Goal: Task Accomplishment & Management: Use online tool/utility

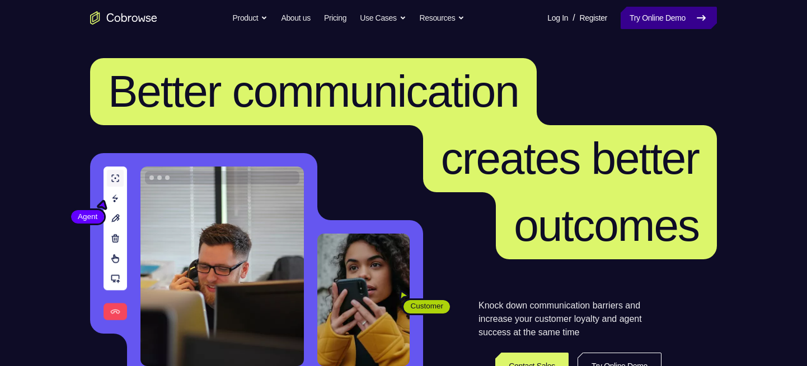
click at [651, 16] on link "Try Online Demo" at bounding box center [668, 18] width 96 height 22
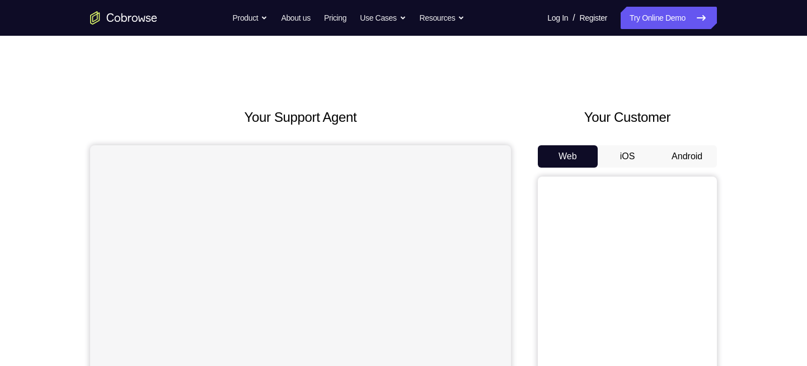
click at [623, 154] on button "iOS" at bounding box center [627, 156] width 60 height 22
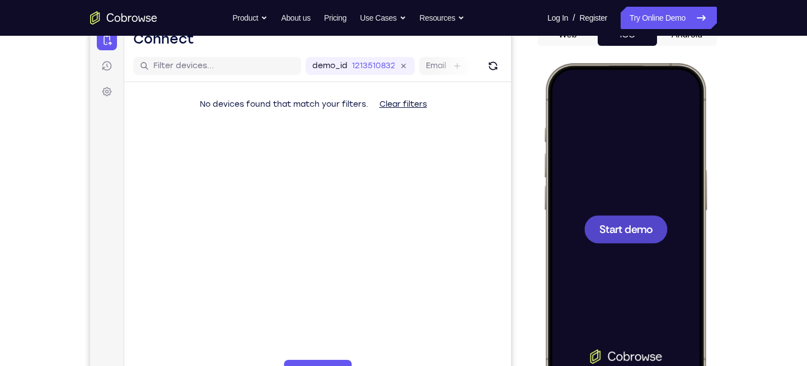
click at [620, 234] on span "Start demo" at bounding box center [625, 229] width 53 height 11
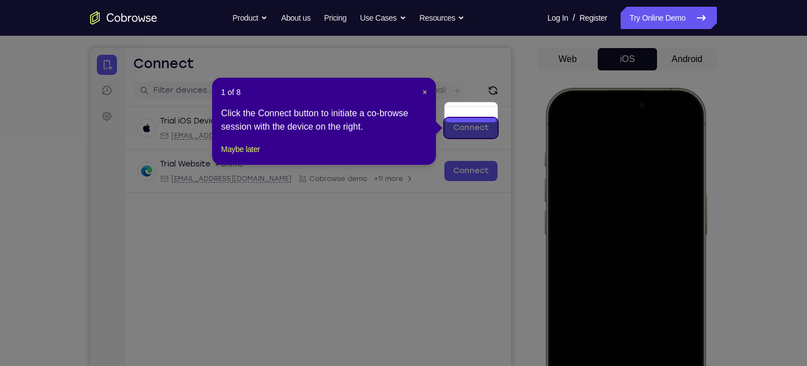
scroll to position [96, 0]
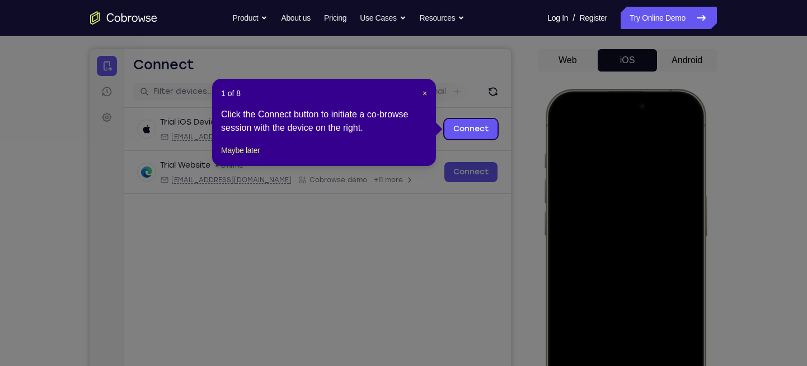
click at [417, 93] on header "1 of 8 ×" at bounding box center [324, 93] width 206 height 11
click at [423, 93] on span "×" at bounding box center [424, 93] width 4 height 9
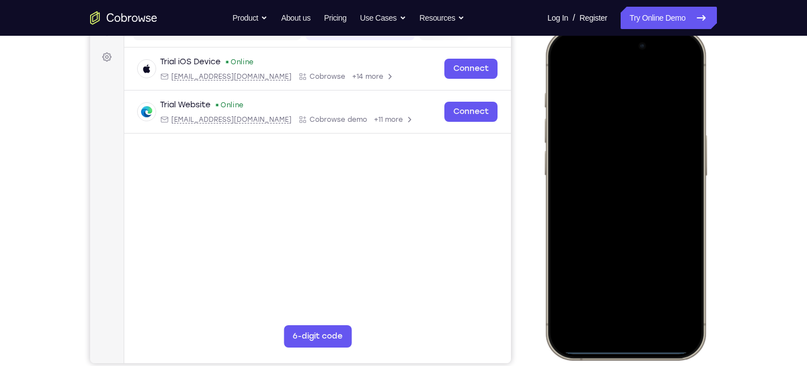
scroll to position [158, 0]
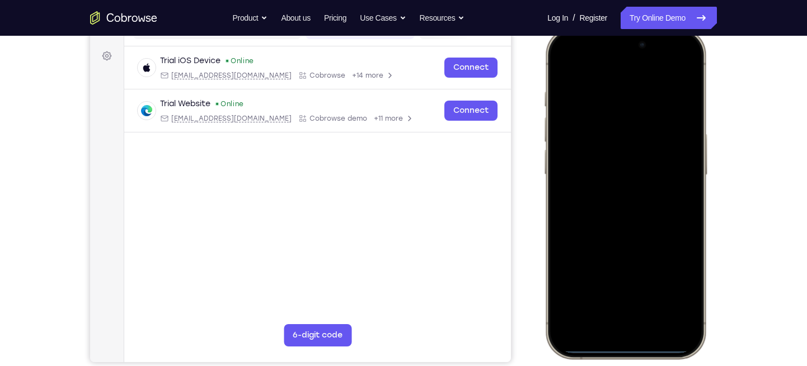
click at [608, 328] on div at bounding box center [625, 193] width 147 height 319
click at [618, 309] on div at bounding box center [625, 193] width 147 height 319
click at [600, 131] on div at bounding box center [625, 193] width 147 height 319
click at [580, 142] on div at bounding box center [625, 193] width 147 height 319
click at [610, 208] on div at bounding box center [625, 193] width 147 height 319
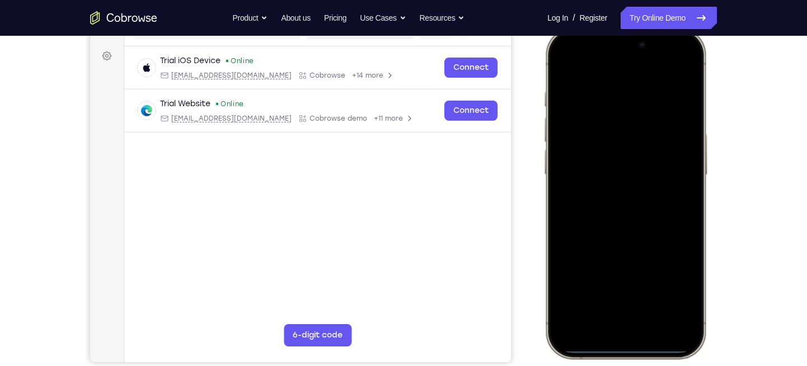
click at [611, 147] on div at bounding box center [625, 193] width 147 height 319
click at [590, 171] on div at bounding box center [625, 193] width 147 height 319
click at [633, 193] on div at bounding box center [625, 193] width 147 height 319
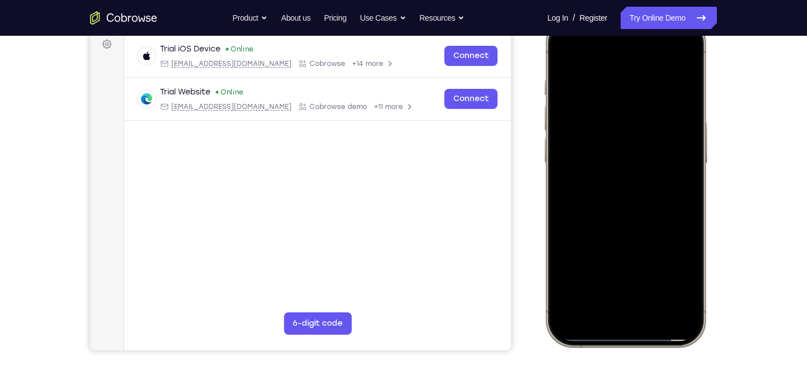
scroll to position [170, 0]
click at [614, 76] on div at bounding box center [625, 180] width 147 height 319
click at [684, 65] on div at bounding box center [625, 180] width 147 height 319
click at [614, 76] on div at bounding box center [625, 180] width 147 height 319
click at [666, 156] on div at bounding box center [625, 180] width 147 height 319
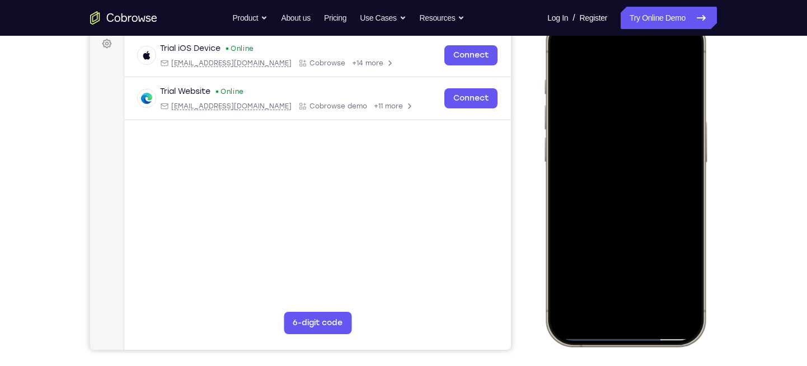
click at [662, 274] on div at bounding box center [625, 180] width 147 height 319
click at [672, 177] on div at bounding box center [625, 180] width 147 height 319
click at [672, 167] on div at bounding box center [625, 180] width 147 height 319
click at [677, 149] on div at bounding box center [625, 180] width 147 height 319
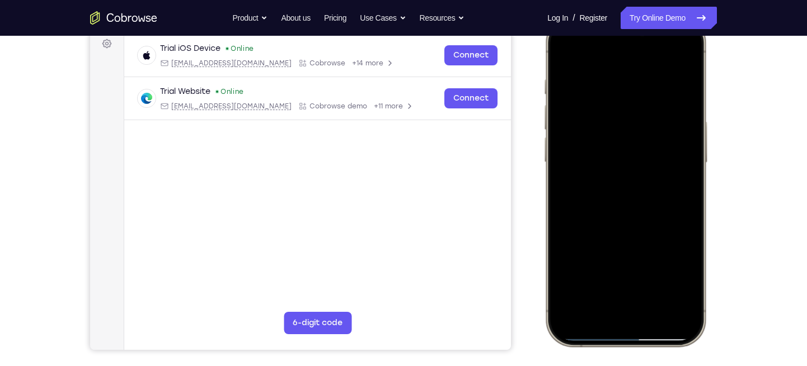
click at [670, 147] on div at bounding box center [625, 180] width 147 height 319
click at [564, 150] on div at bounding box center [625, 180] width 147 height 319
click at [674, 152] on div at bounding box center [625, 180] width 147 height 319
click at [673, 165] on div at bounding box center [625, 180] width 147 height 319
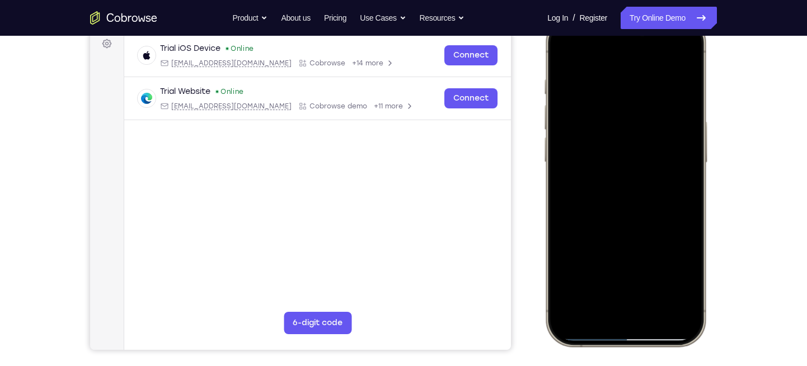
click at [673, 165] on div at bounding box center [625, 180] width 147 height 319
click at [677, 57] on div at bounding box center [625, 180] width 147 height 319
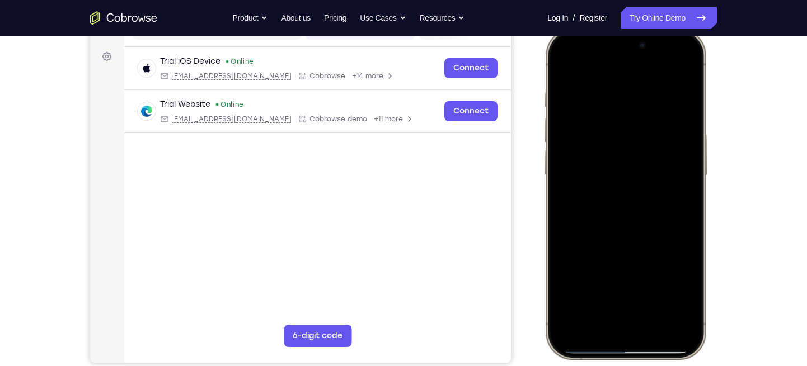
scroll to position [155, 0]
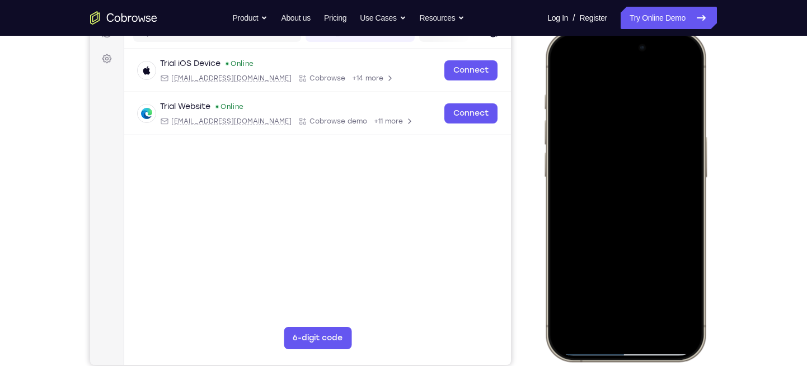
click at [680, 70] on div at bounding box center [625, 195] width 147 height 319
click at [678, 73] on div at bounding box center [625, 195] width 147 height 319
click at [678, 68] on div at bounding box center [625, 195] width 147 height 319
click at [675, 66] on div at bounding box center [625, 195] width 147 height 319
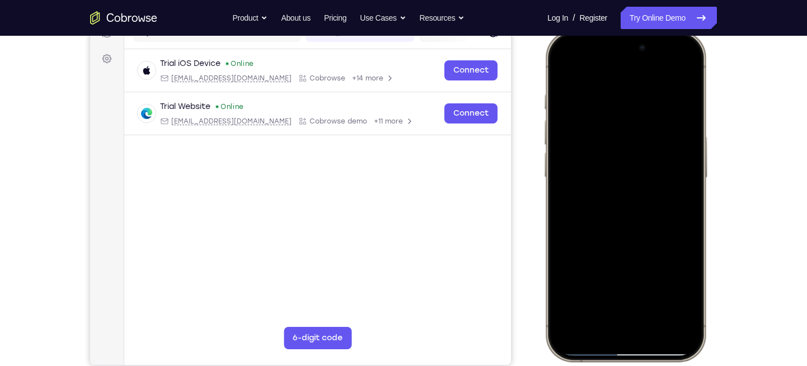
click at [675, 73] on div at bounding box center [625, 195] width 147 height 319
click at [619, 227] on div at bounding box center [625, 195] width 147 height 319
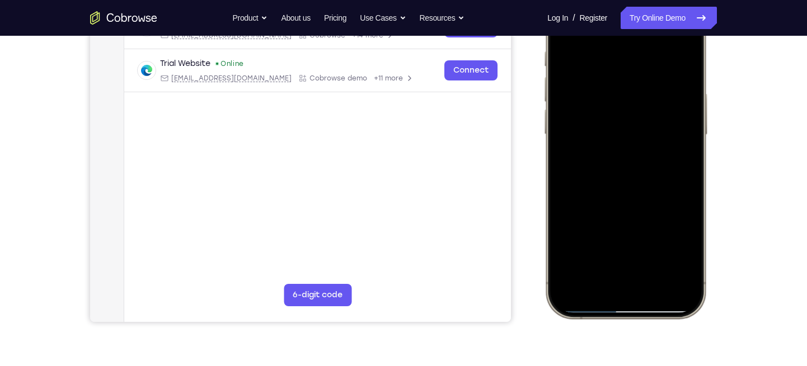
scroll to position [199, 0]
click at [564, 290] on div at bounding box center [625, 152] width 147 height 319
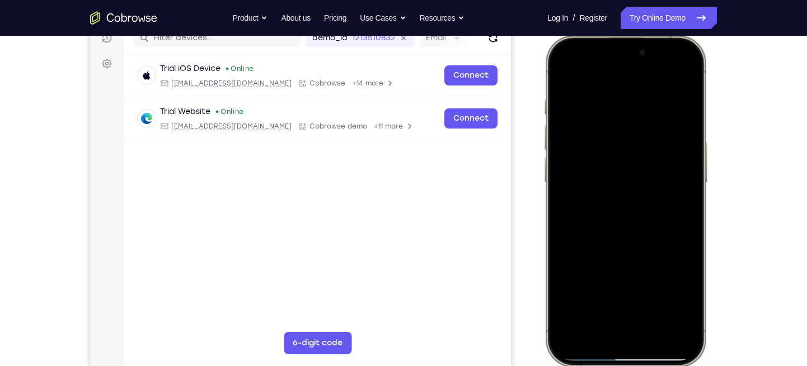
scroll to position [149, 0]
click at [665, 298] on div at bounding box center [625, 201] width 147 height 319
click at [678, 76] on div at bounding box center [625, 201] width 147 height 319
click at [678, 74] on div at bounding box center [625, 201] width 147 height 319
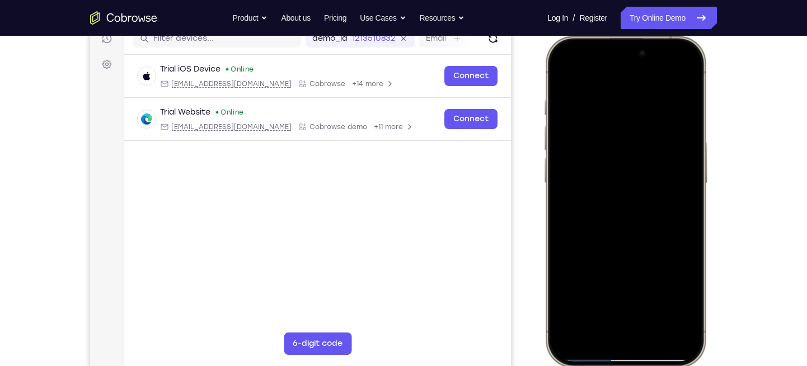
click at [678, 74] on div at bounding box center [625, 201] width 147 height 319
click at [646, 104] on div at bounding box center [625, 201] width 147 height 319
drag, startPoint x: 633, startPoint y: 194, endPoint x: 643, endPoint y: 126, distance: 68.9
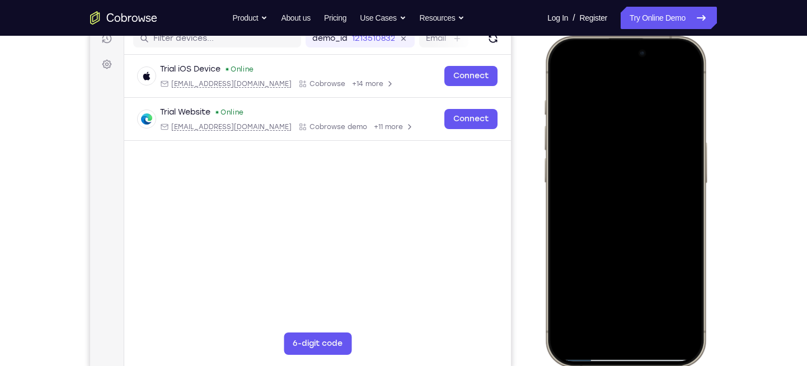
click at [643, 126] on div at bounding box center [625, 201] width 147 height 319
click at [678, 74] on div at bounding box center [625, 201] width 147 height 319
click at [678, 75] on div at bounding box center [625, 201] width 147 height 319
drag, startPoint x: 635, startPoint y: 184, endPoint x: 650, endPoint y: 67, distance: 118.5
click at [650, 67] on div at bounding box center [625, 201] width 147 height 319
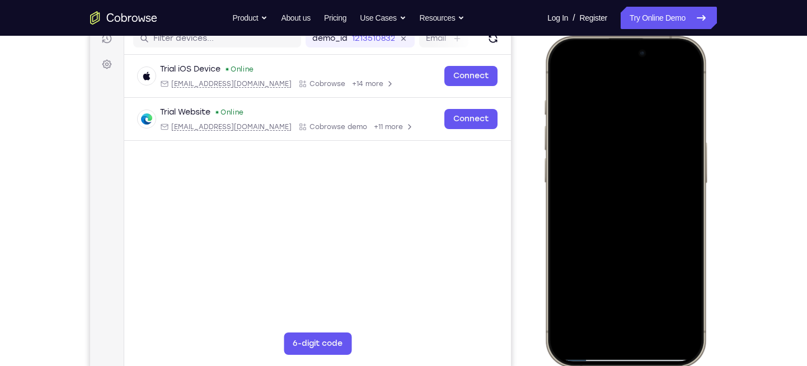
drag, startPoint x: 624, startPoint y: 246, endPoint x: 651, endPoint y: 83, distance: 164.4
click at [651, 83] on div at bounding box center [625, 201] width 147 height 319
drag, startPoint x: 619, startPoint y: 196, endPoint x: 632, endPoint y: 98, distance: 99.4
click at [632, 98] on div at bounding box center [625, 201] width 147 height 319
click at [629, 134] on div at bounding box center [625, 201] width 147 height 319
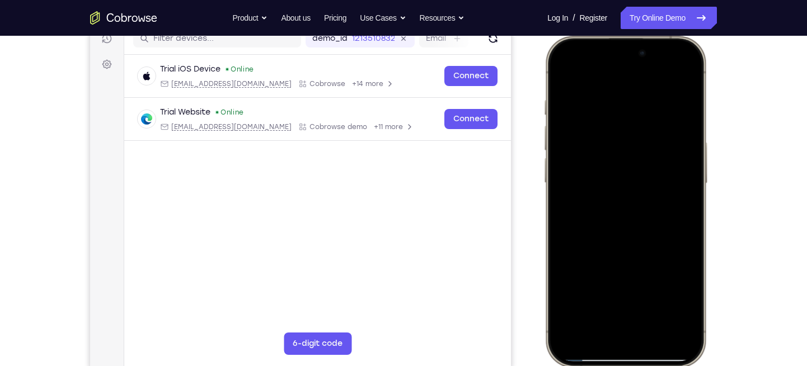
click at [695, 256] on div at bounding box center [625, 201] width 147 height 319
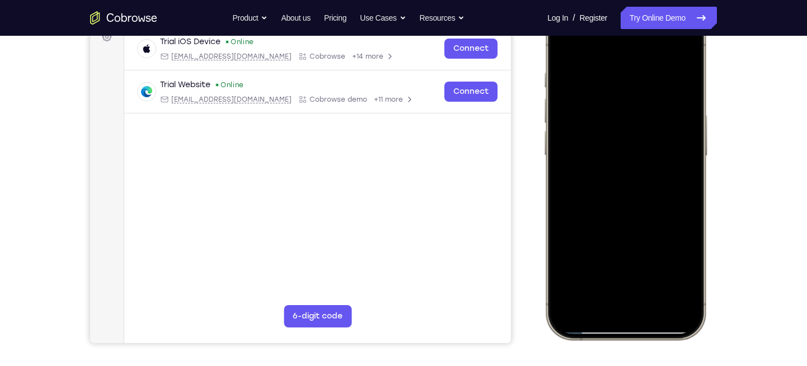
scroll to position [179, 0]
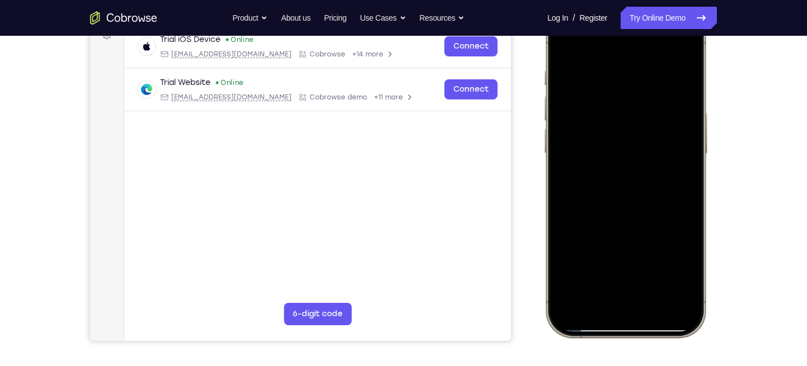
drag, startPoint x: 622, startPoint y: 231, endPoint x: 624, endPoint y: 112, distance: 119.2
click at [624, 112] on div at bounding box center [625, 171] width 147 height 319
drag, startPoint x: 622, startPoint y: 241, endPoint x: 620, endPoint y: 110, distance: 130.9
click at [620, 110] on div at bounding box center [625, 171] width 147 height 319
drag, startPoint x: 643, startPoint y: 262, endPoint x: 629, endPoint y: 100, distance: 162.8
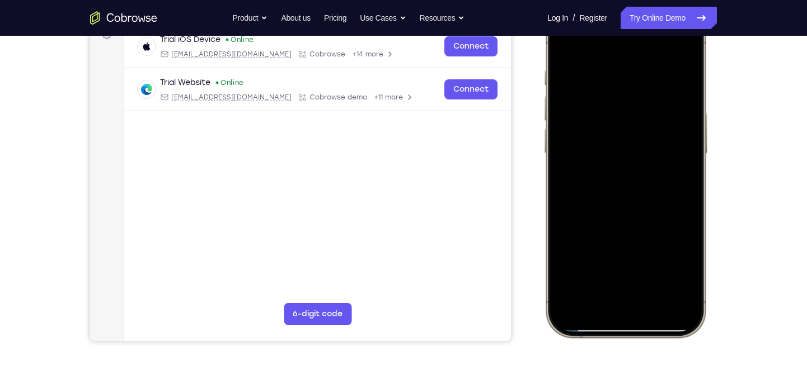
click at [629, 100] on div at bounding box center [625, 171] width 147 height 319
drag, startPoint x: 650, startPoint y: 262, endPoint x: 650, endPoint y: 109, distance: 153.3
click at [650, 109] on div at bounding box center [625, 171] width 147 height 319
drag, startPoint x: 666, startPoint y: 243, endPoint x: 657, endPoint y: 81, distance: 163.0
click at [657, 81] on div at bounding box center [625, 171] width 147 height 319
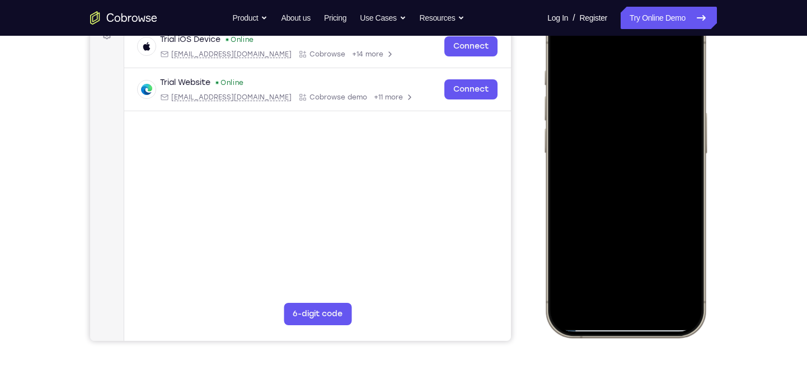
click at [655, 301] on div at bounding box center [625, 171] width 147 height 319
click at [654, 299] on div at bounding box center [625, 171] width 147 height 319
click at [656, 300] on div at bounding box center [625, 171] width 147 height 319
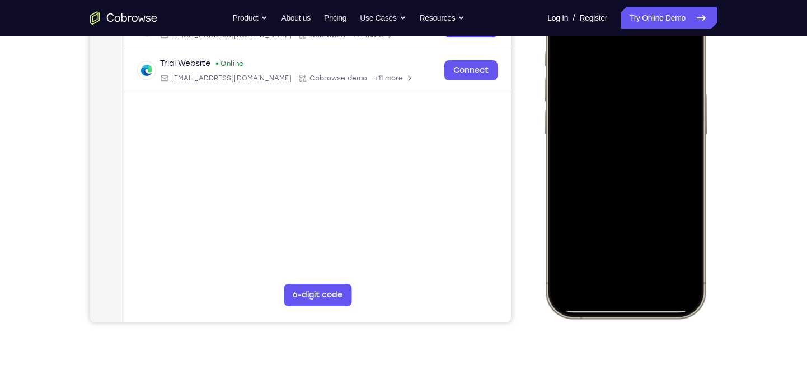
scroll to position [199, 0]
click at [637, 271] on div at bounding box center [625, 152] width 147 height 319
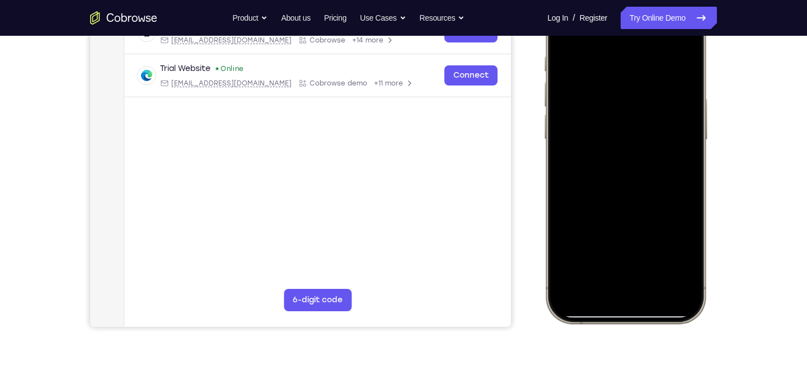
scroll to position [194, 0]
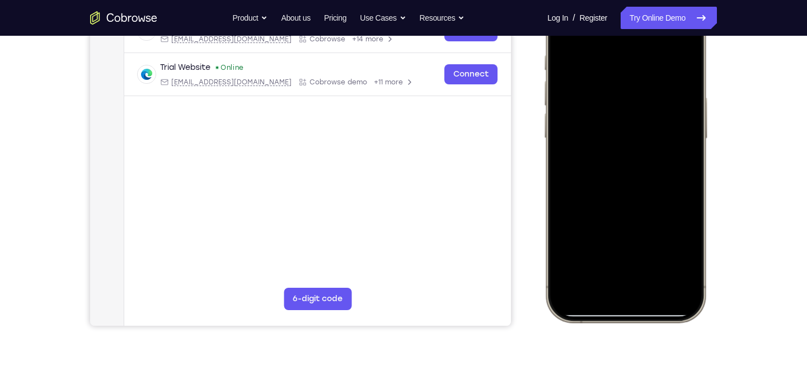
click at [607, 276] on div at bounding box center [625, 156] width 147 height 319
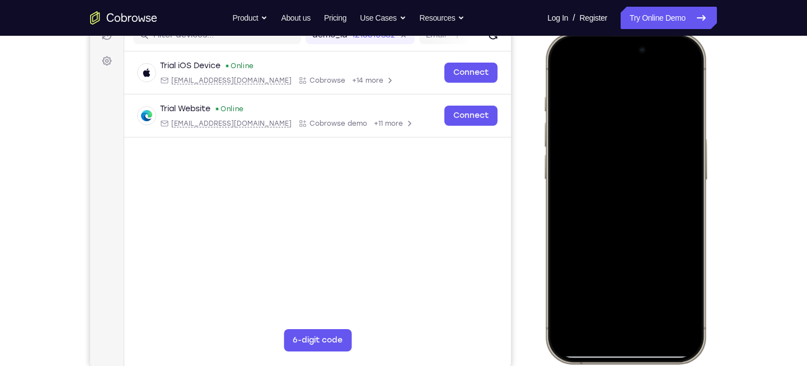
scroll to position [152, 0]
click at [602, 81] on div at bounding box center [625, 198] width 147 height 319
